Goal: Contribute content: Add original content to the website for others to see

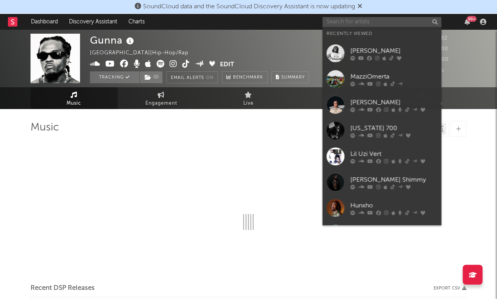
click at [360, 24] on input "text" at bounding box center [381, 22] width 119 height 10
select select "6m"
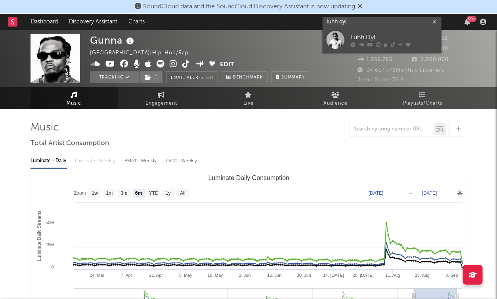
type input "luhh dyl"
click at [360, 38] on div "Luhh Dyl" at bounding box center [393, 38] width 87 height 10
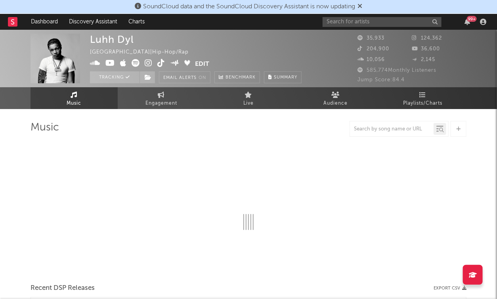
select select "6m"
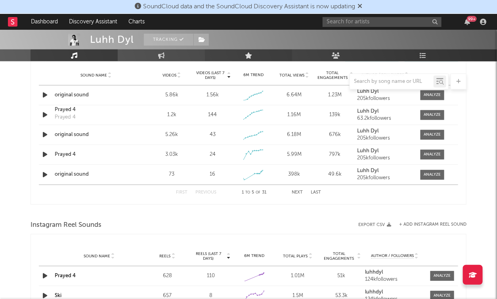
scroll to position [575, 0]
click at [62, 133] on div "original sound" at bounding box center [96, 134] width 83 height 8
click at [73, 172] on div "original sound" at bounding box center [96, 174] width 83 height 8
click at [296, 190] on button "Next" at bounding box center [296, 192] width 11 height 4
click at [65, 133] on div "original sound" at bounding box center [96, 134] width 83 height 8
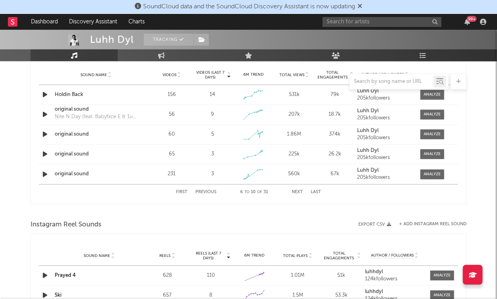
click at [170, 74] on div at bounding box center [248, 81] width 436 height 16
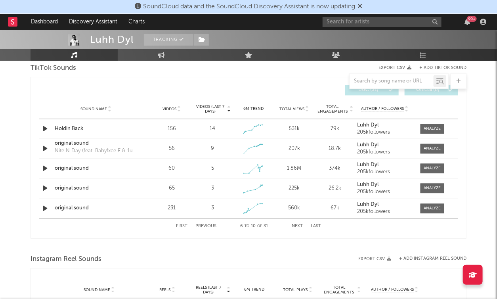
scroll to position [540, 0]
click at [170, 108] on span "Videos" at bounding box center [169, 110] width 14 height 5
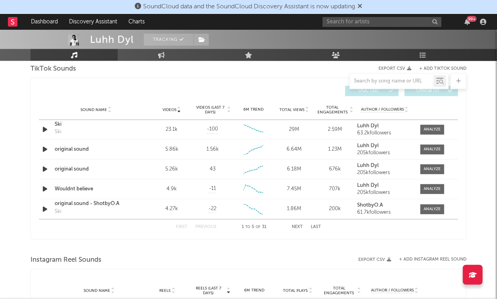
click at [297, 225] on button "Next" at bounding box center [296, 227] width 11 height 4
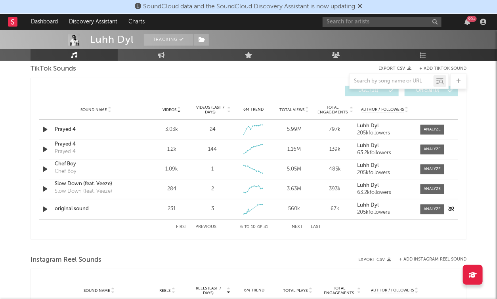
click at [60, 208] on div "original sound" at bounding box center [96, 209] width 83 height 8
click at [410, 23] on input "text" at bounding box center [381, 22] width 119 height 10
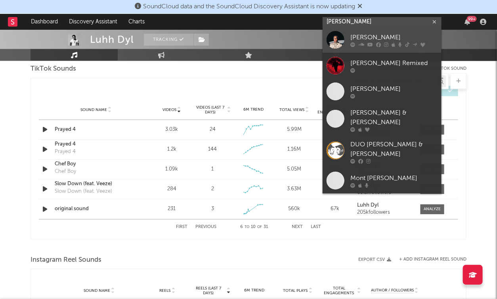
type input "don toliver"
click at [382, 38] on div "[PERSON_NAME]" at bounding box center [393, 38] width 87 height 10
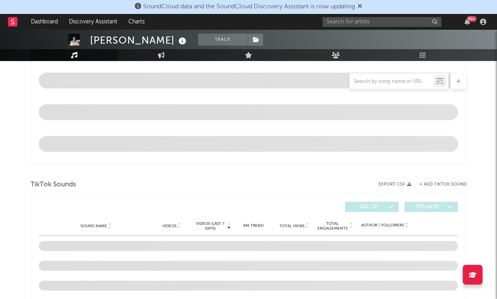
select select "6m"
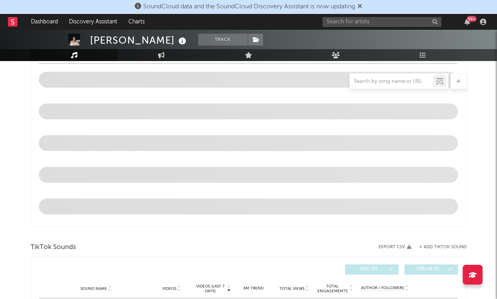
scroll to position [424, 0]
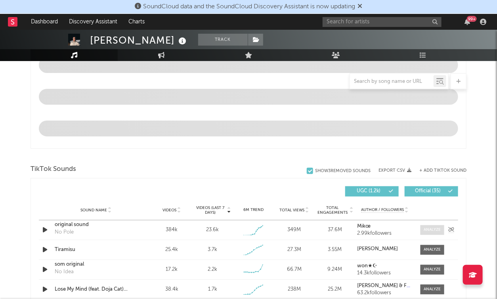
click at [439, 220] on div "Sound Name Videos Videos (last 7 days) Weekly Growth % 6M Trend Total Views Tot…" at bounding box center [248, 210] width 419 height 20
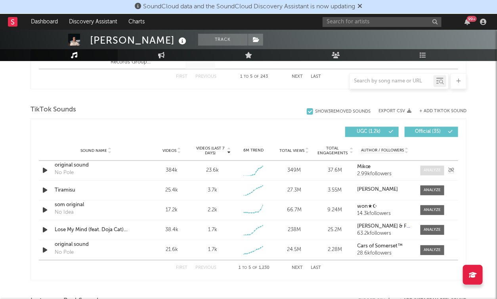
scroll to position [466, 0]
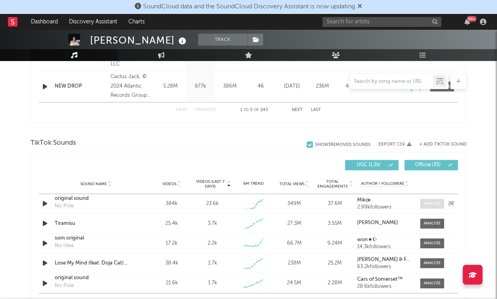
click at [427, 199] on span at bounding box center [432, 204] width 24 height 10
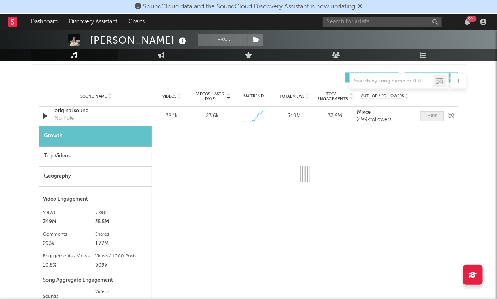
scroll to position [558, 0]
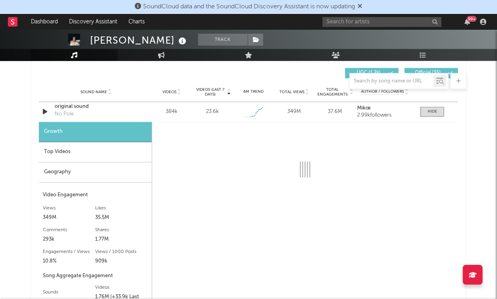
select select "1w"
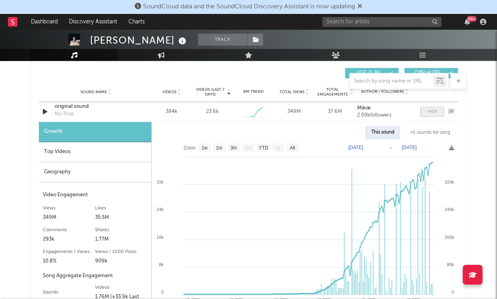
click at [436, 112] on div at bounding box center [432, 112] width 10 height 6
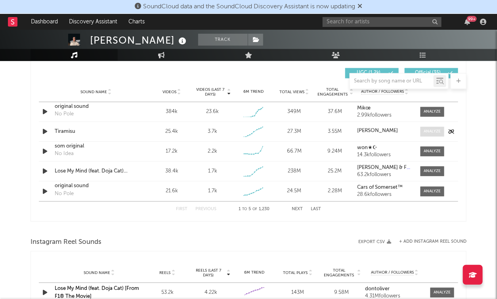
click at [431, 129] on div at bounding box center [432, 132] width 17 height 6
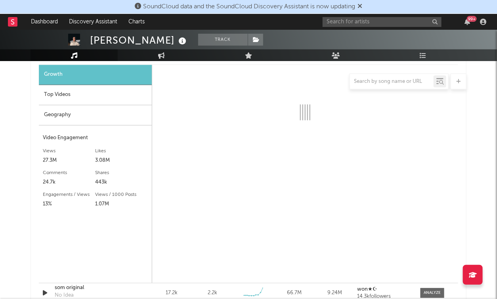
scroll to position [636, 0]
select select "1w"
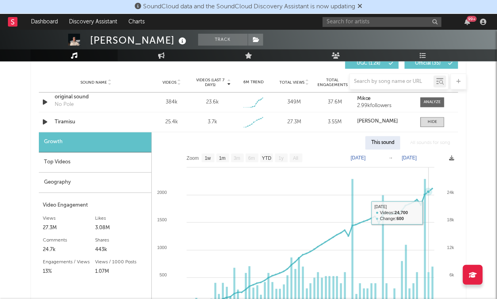
scroll to position [530, 0]
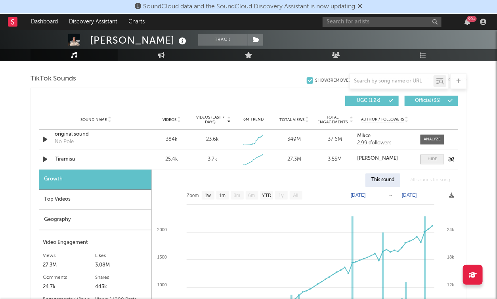
click at [429, 162] on span at bounding box center [432, 159] width 24 height 10
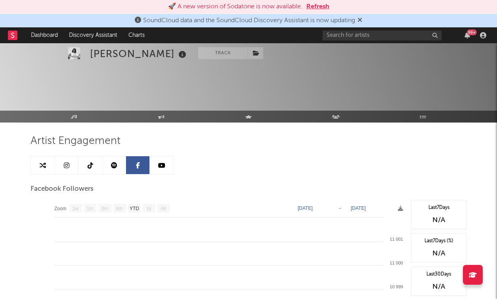
select select "1w"
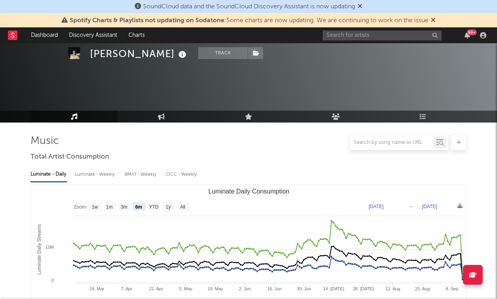
select select "6m"
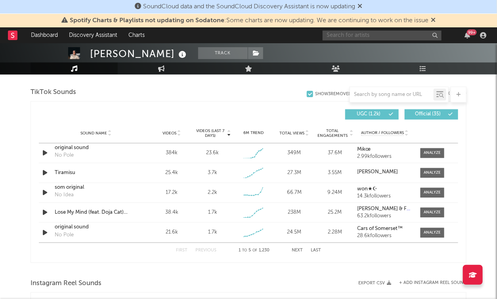
click at [393, 38] on input "text" at bounding box center [381, 35] width 119 height 10
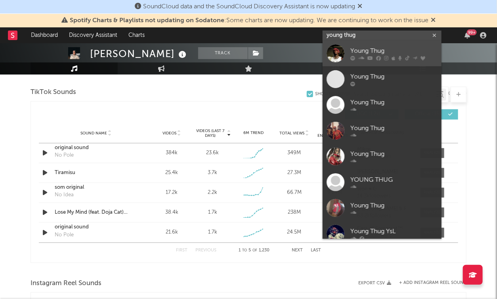
type input "young thug"
click at [385, 48] on div "Young Thug" at bounding box center [393, 51] width 87 height 10
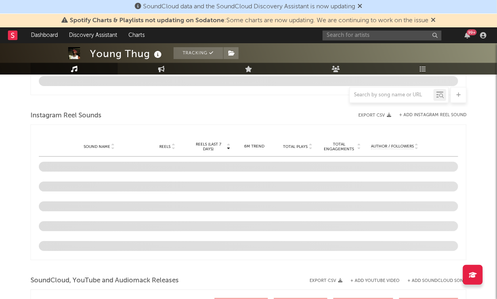
scroll to position [666, 0]
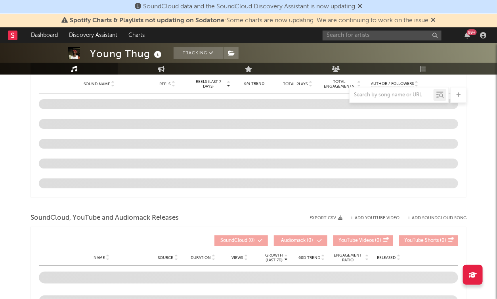
select select "6m"
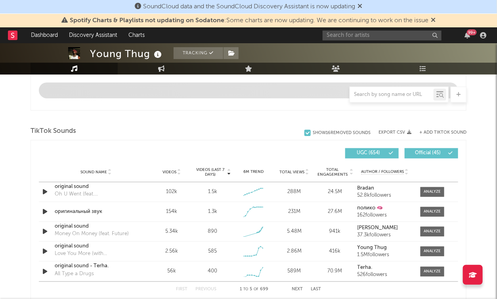
scroll to position [474, 0]
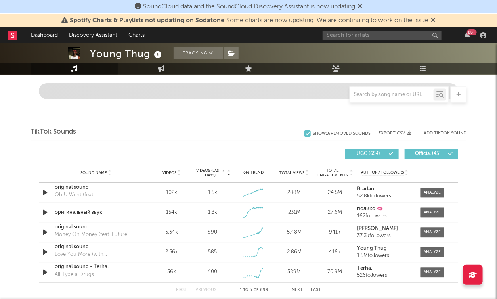
click at [454, 131] on button "+ Add TikTok Sound" at bounding box center [442, 133] width 47 height 4
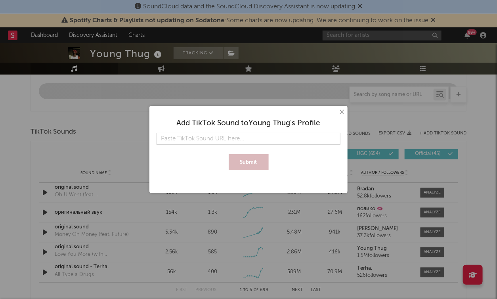
type input "7548986107686292254"
click at [257, 141] on input "7548986107686292254" at bounding box center [248, 139] width 184 height 12
paste input "[URL][DOMAIN_NAME]"
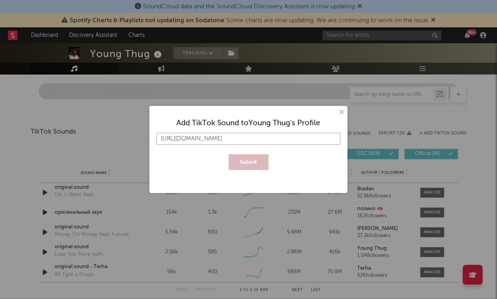
scroll to position [0, 13]
type input "[URL][DOMAIN_NAME]"
click at [257, 163] on button "Submit" at bounding box center [249, 162] width 40 height 16
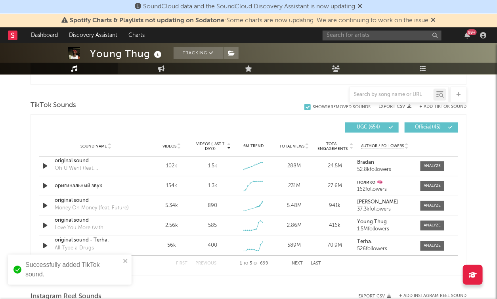
scroll to position [520, 0]
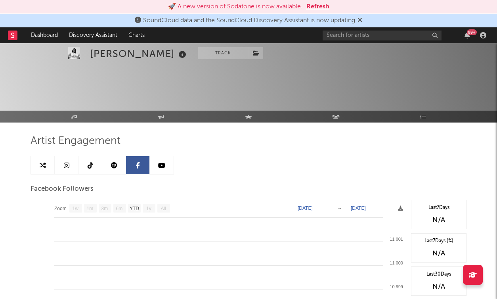
select select "1w"
